Goal: Use online tool/utility: Utilize a website feature to perform a specific function

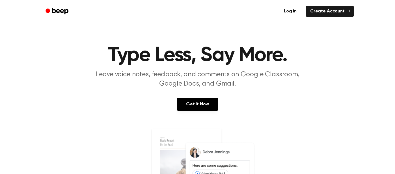
click at [293, 10] on link "Log in" at bounding box center [290, 11] width 24 height 13
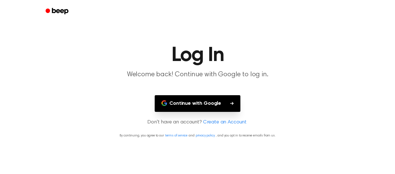
click at [183, 103] on button "Continue with Google" at bounding box center [198, 103] width 86 height 17
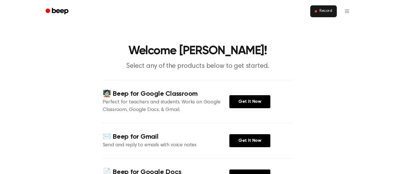
click at [320, 10] on span "Record" at bounding box center [325, 11] width 13 height 5
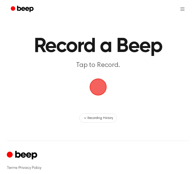
click at [101, 86] on span "button" at bounding box center [98, 87] width 21 height 21
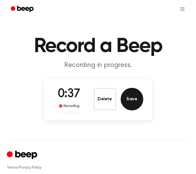
click at [132, 101] on button "Save" at bounding box center [132, 99] width 23 height 23
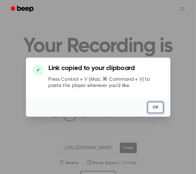
click at [156, 109] on button "OK" at bounding box center [156, 108] width 16 height 12
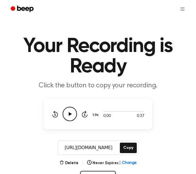
click at [70, 114] on icon at bounding box center [70, 114] width 3 height 4
click at [72, 115] on icon "Pause Audio" at bounding box center [70, 114] width 14 height 14
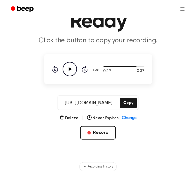
scroll to position [45, 0]
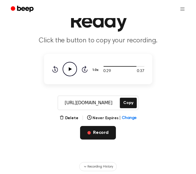
click at [112, 131] on button "Record" at bounding box center [98, 133] width 36 height 14
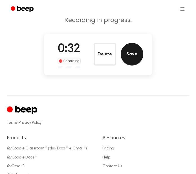
click at [130, 54] on button "Save" at bounding box center [132, 54] width 23 height 23
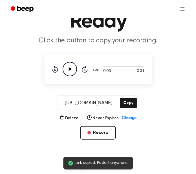
click at [71, 67] on icon "Play Audio" at bounding box center [70, 69] width 14 height 14
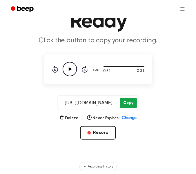
click at [129, 104] on button "Copy" at bounding box center [128, 103] width 17 height 10
